Goal: Task Accomplishment & Management: Complete application form

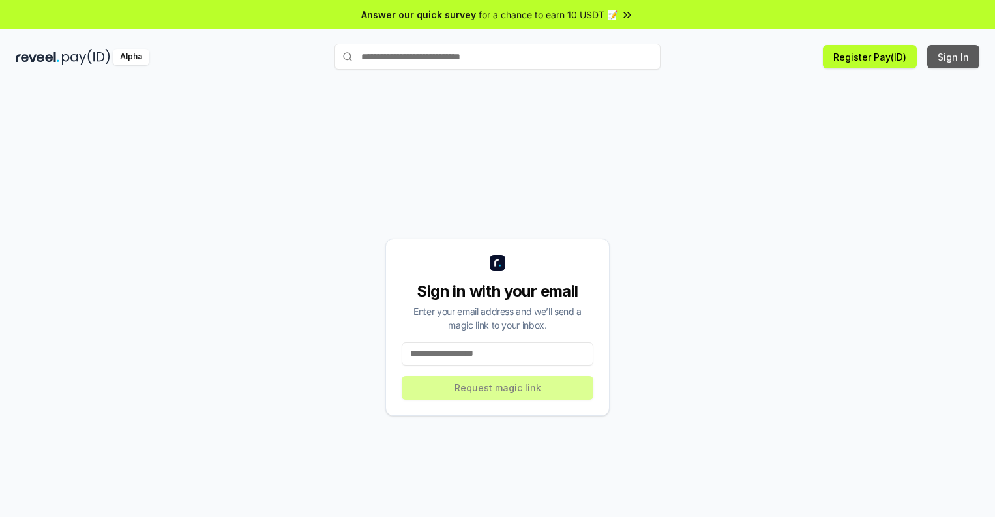
click at [954, 57] on button "Sign In" at bounding box center [953, 56] width 52 height 23
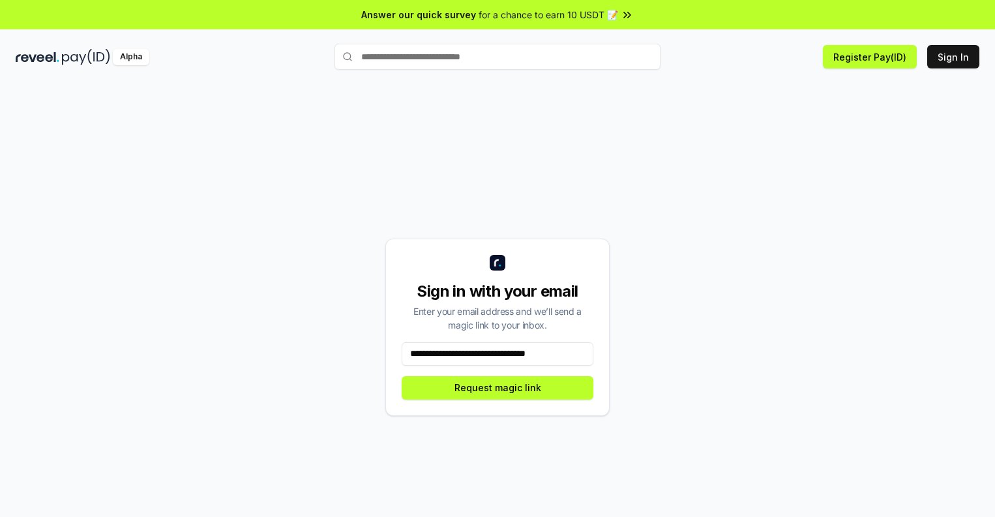
scroll to position [0, 1]
type input "**********"
click at [497, 387] on button "Request magic link" at bounding box center [498, 387] width 192 height 23
